Goal: Browse casually

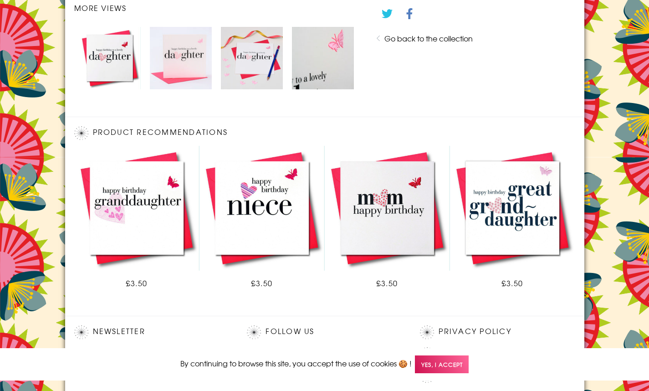
scroll to position [549, 0]
